Goal: Transaction & Acquisition: Book appointment/travel/reservation

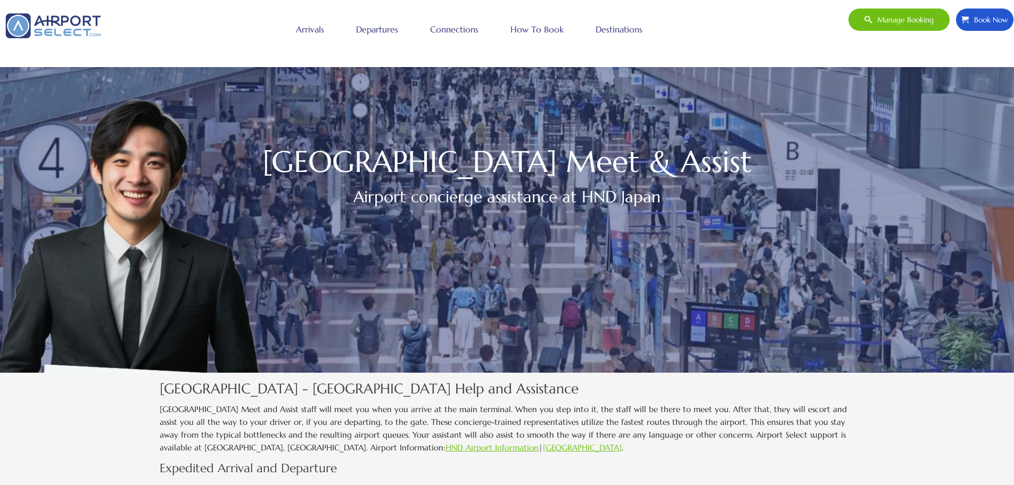
click at [371, 28] on link "Departures" at bounding box center [377, 29] width 47 height 27
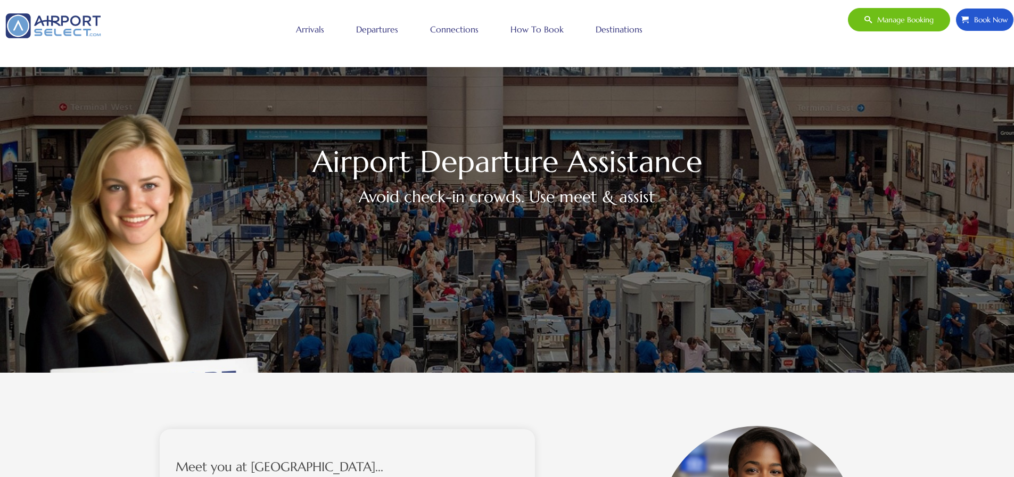
click at [896, 20] on span "Manage booking" at bounding box center [903, 20] width 62 height 22
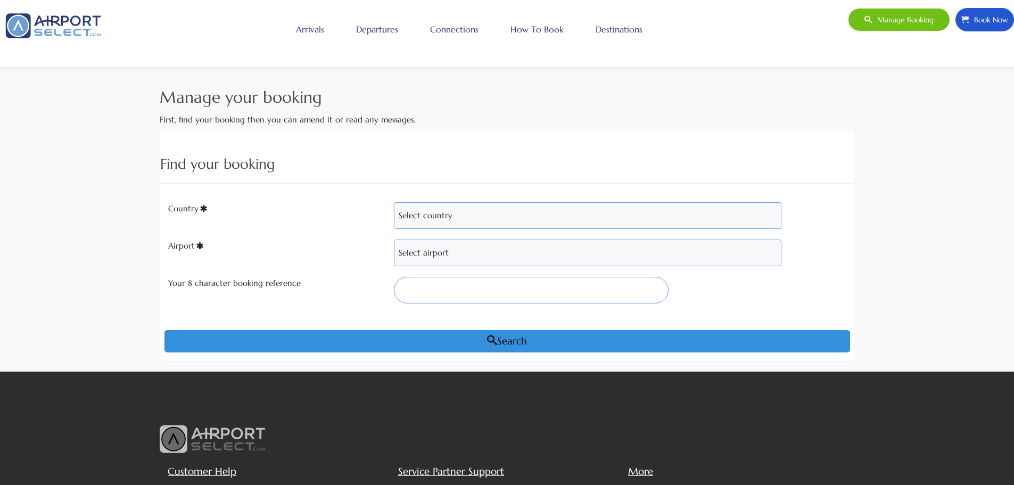
click at [993, 18] on span "Book Now" at bounding box center [988, 20] width 39 height 22
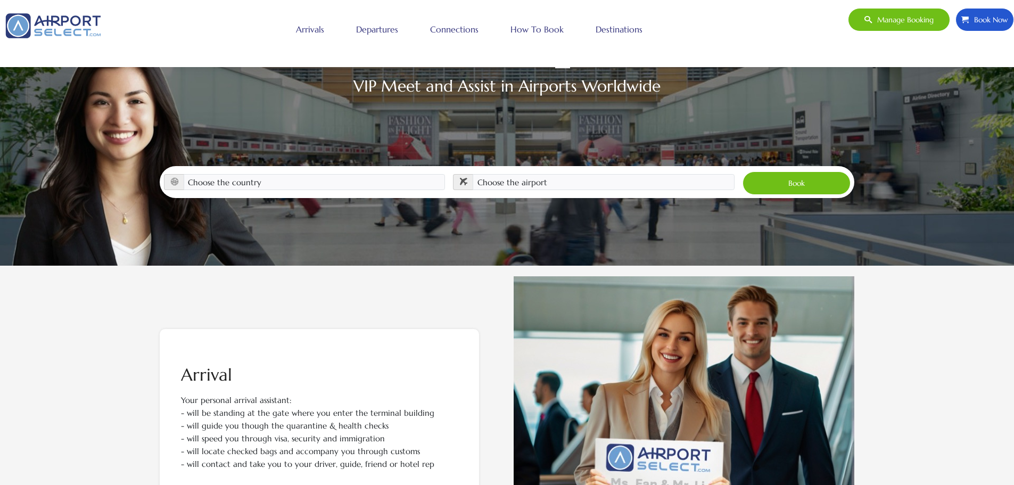
scroll to position [105, 0]
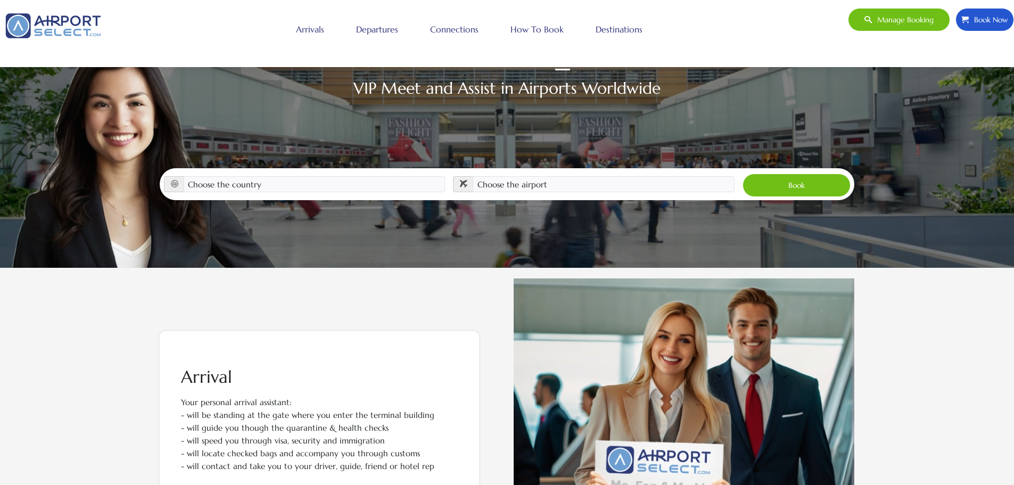
click at [533, 28] on link "How to book" at bounding box center [537, 29] width 59 height 27
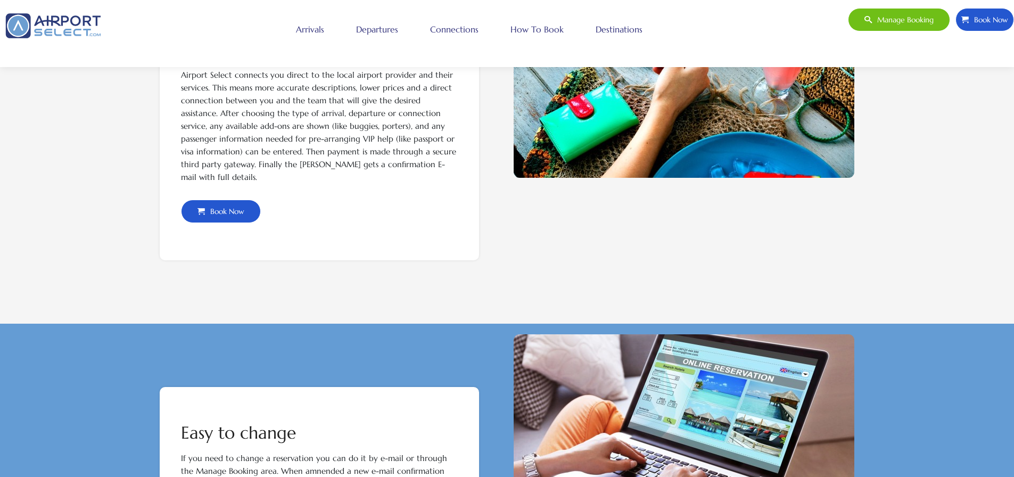
scroll to position [586, 0]
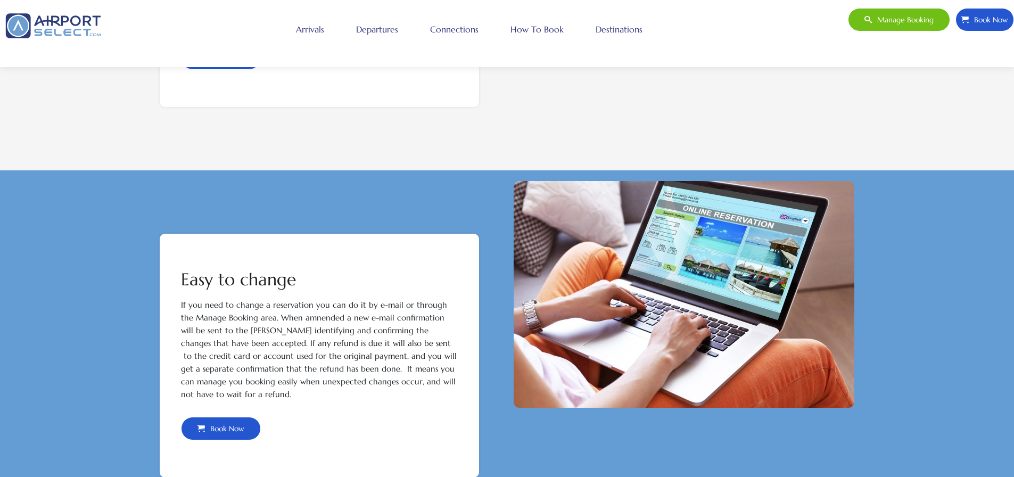
click at [80, 22] on img at bounding box center [53, 26] width 106 height 36
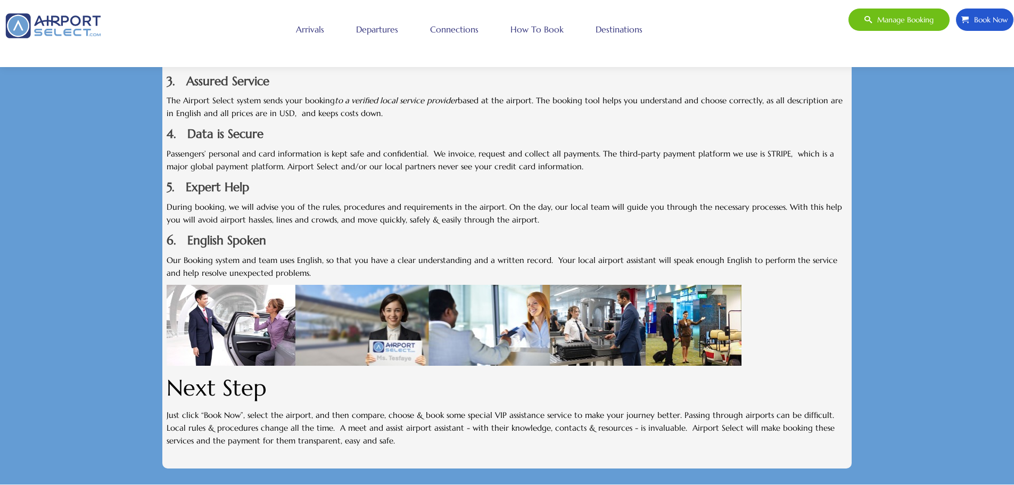
scroll to position [1704, 0]
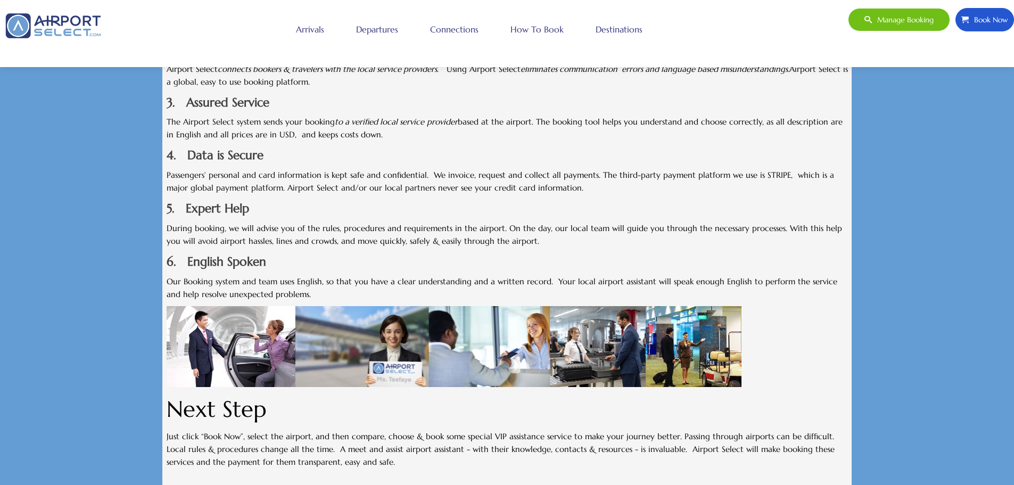
click at [979, 12] on span "Book Now" at bounding box center [988, 20] width 39 height 22
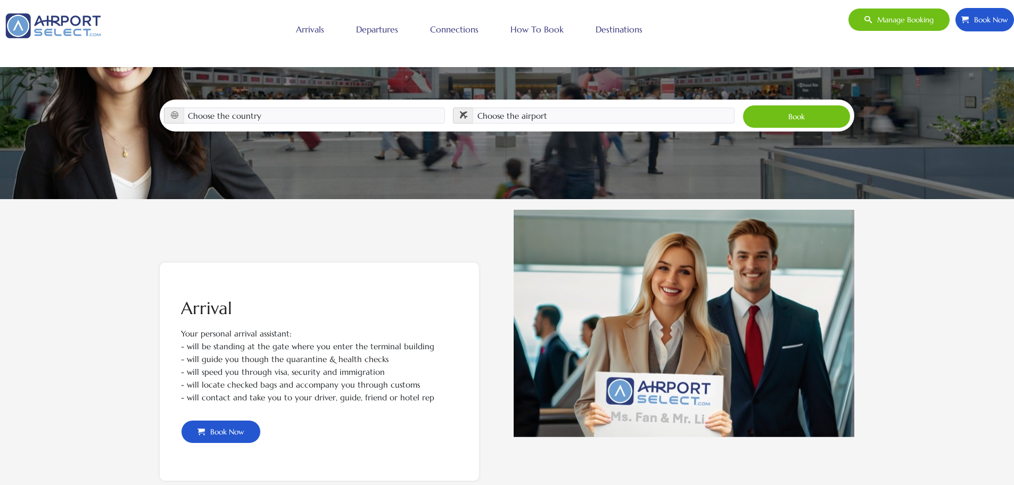
scroll to position [158, 0]
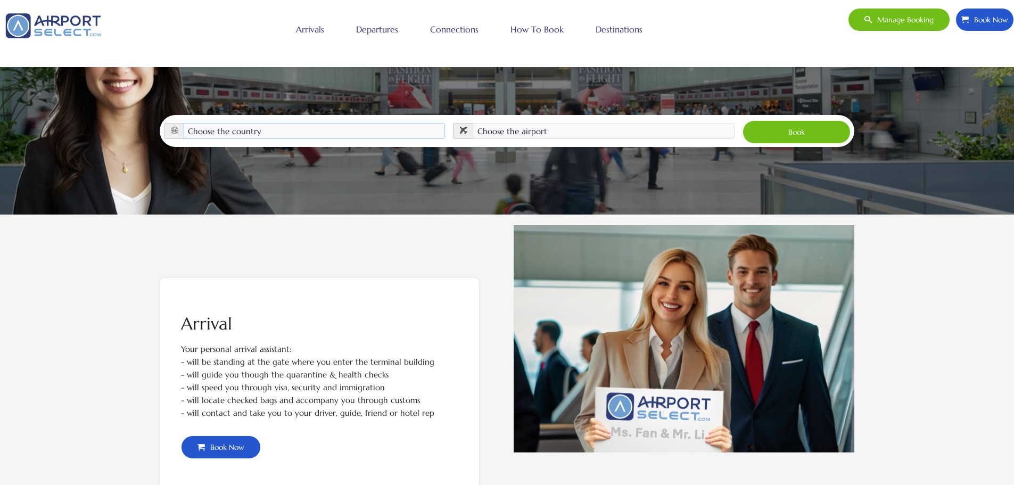
click at [316, 123] on select "Choose the country [GEOGRAPHIC_DATA] [GEOGRAPHIC_DATA] [GEOGRAPHIC_DATA] [GEOGR…" at bounding box center [315, 131] width 262 height 16
click at [548, 123] on select "Choose the airport" at bounding box center [604, 131] width 262 height 16
click at [550, 123] on select "Choose the airport" at bounding box center [604, 131] width 262 height 16
click at [173, 127] on icon at bounding box center [174, 130] width 7 height 7
click at [220, 115] on div "Choose the country [GEOGRAPHIC_DATA] [GEOGRAPHIC_DATA] [GEOGRAPHIC_DATA] [GEOGR…" at bounding box center [507, 131] width 695 height 32
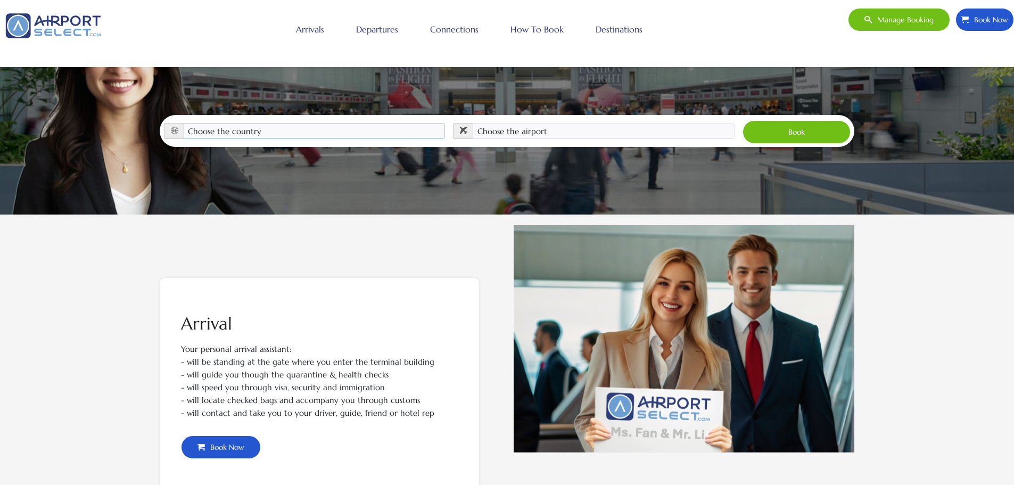
click at [246, 123] on select "Choose the country [GEOGRAPHIC_DATA] [GEOGRAPHIC_DATA] [GEOGRAPHIC_DATA] [GEOGR…" at bounding box center [315, 131] width 262 height 16
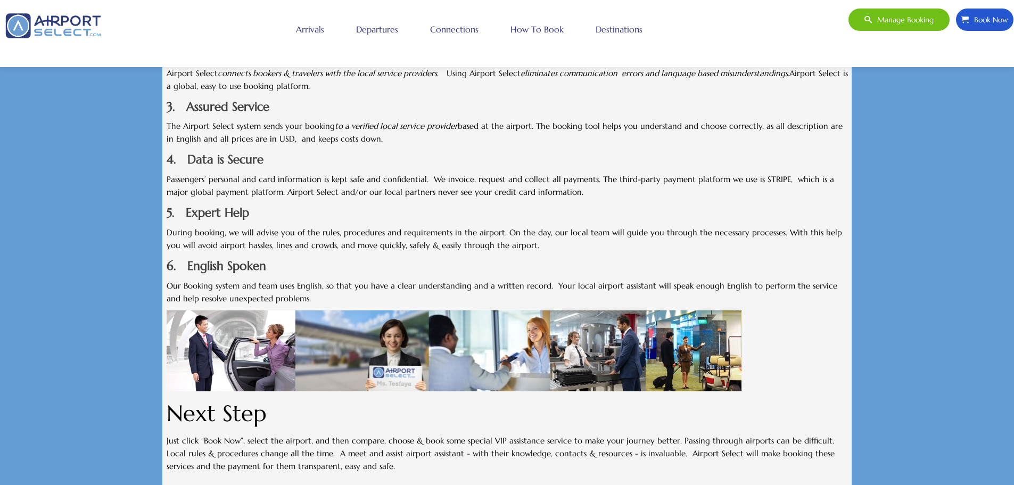
scroll to position [1704, 0]
